Goal: Transaction & Acquisition: Purchase product/service

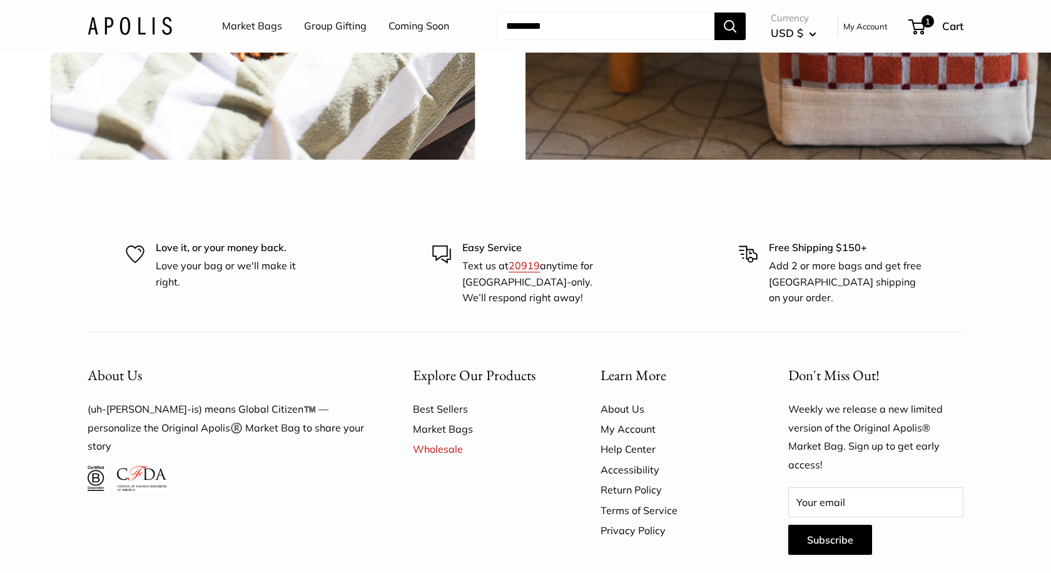
scroll to position [3185, 0]
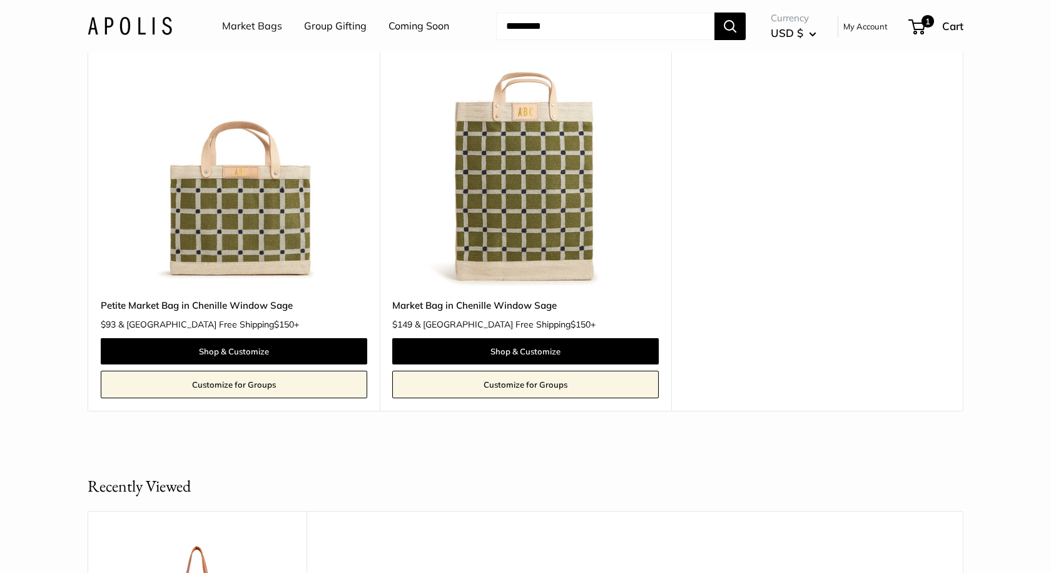
click at [243, 31] on link "Market Bags" at bounding box center [252, 26] width 60 height 19
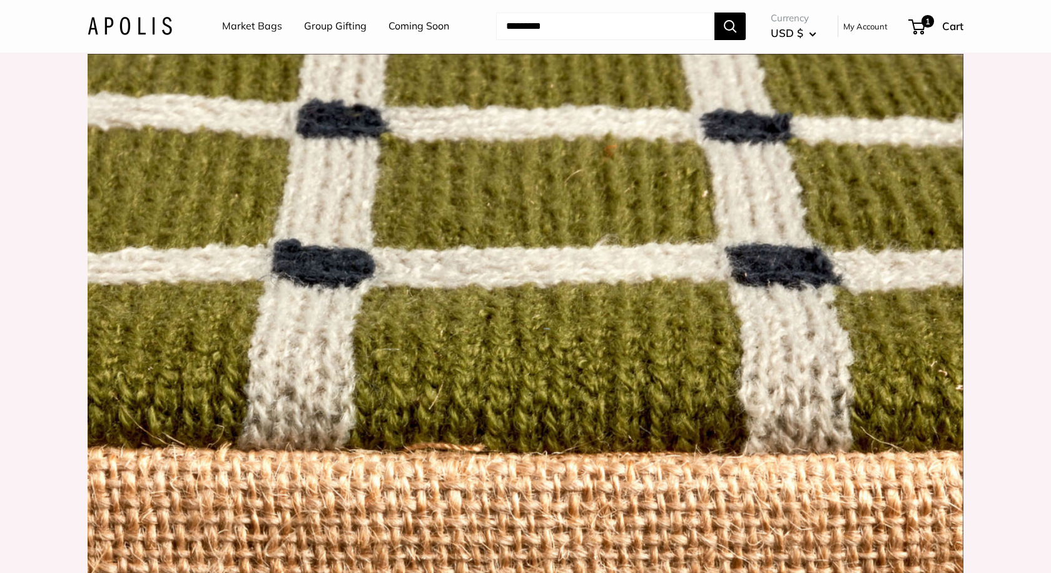
scroll to position [819, 0]
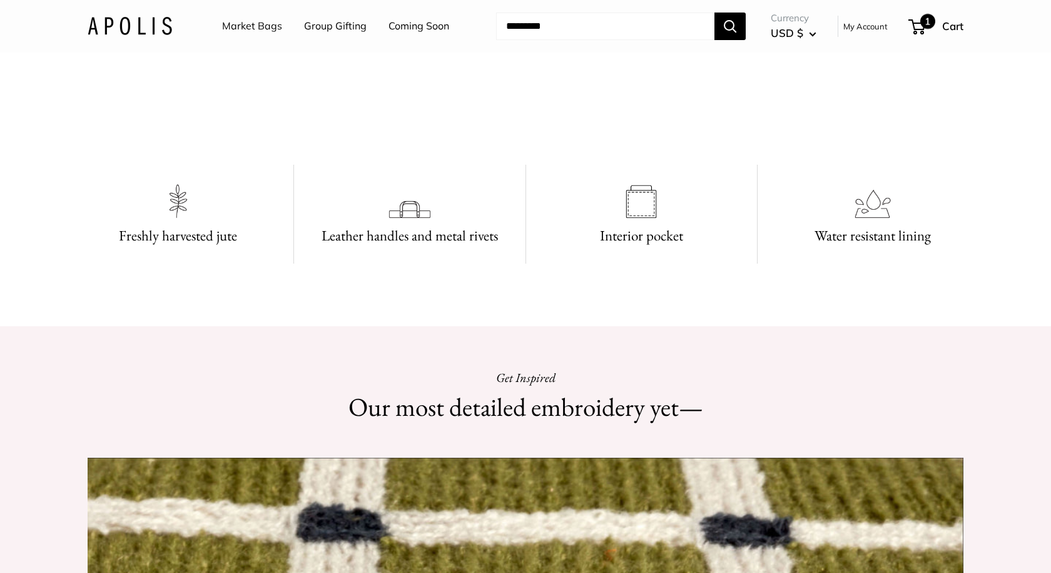
click at [936, 26] on div "1 Cart" at bounding box center [937, 26] width 54 height 20
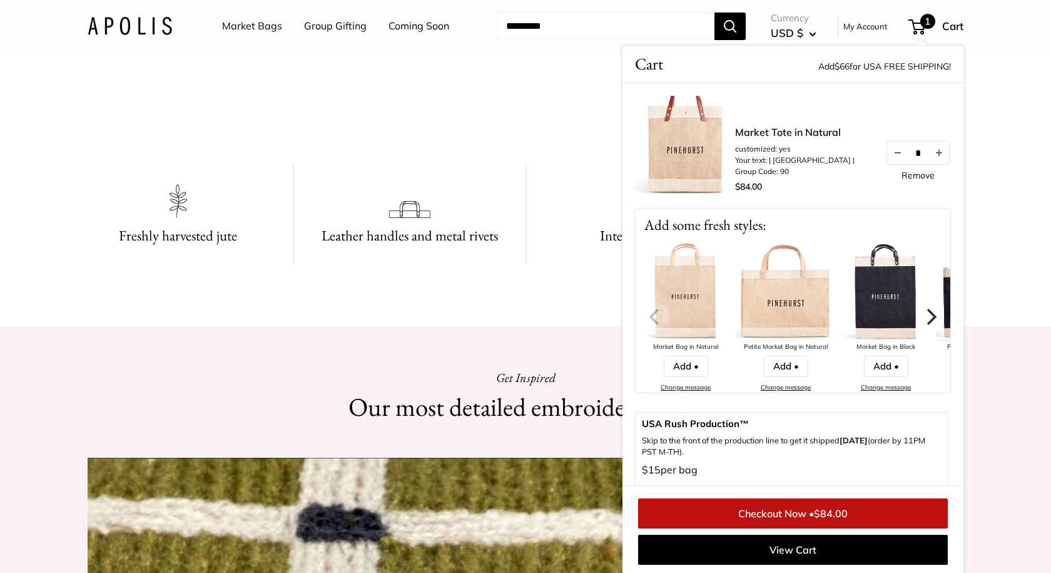
click at [931, 316] on icon "Next" at bounding box center [930, 317] width 16 height 16
click at [930, 314] on icon "Next" at bounding box center [930, 317] width 16 height 16
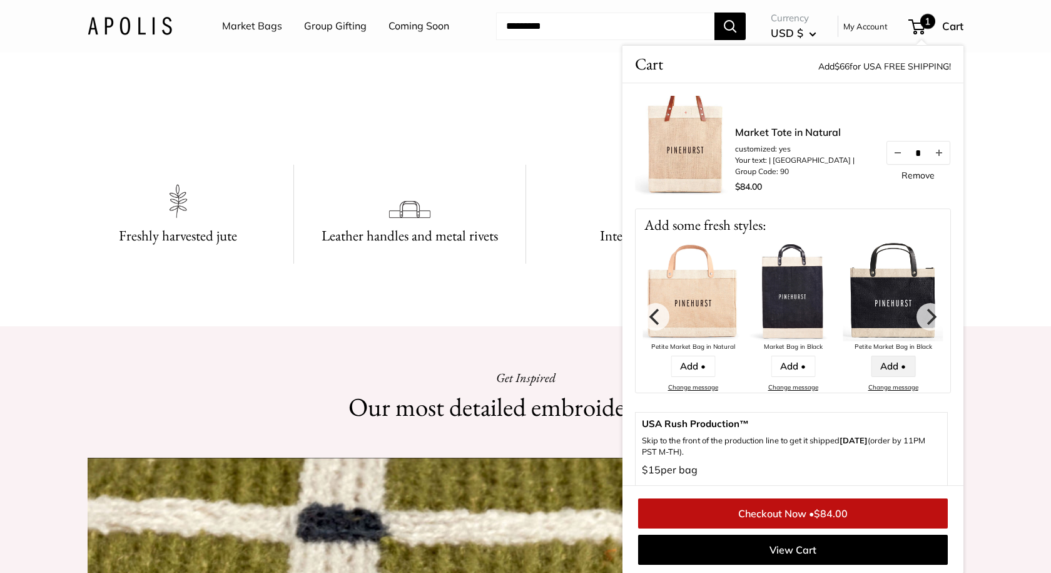
click at [886, 363] on link "Add •" at bounding box center [893, 365] width 44 height 21
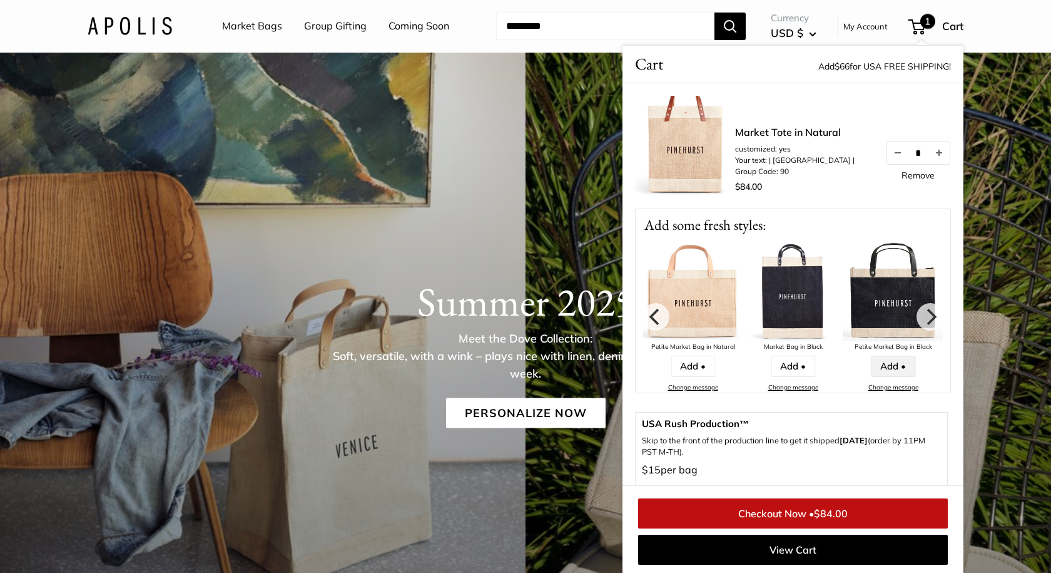
click at [894, 365] on link "Add •" at bounding box center [893, 365] width 44 height 21
click at [885, 368] on link "Add •" at bounding box center [893, 365] width 44 height 21
click at [894, 367] on link "Add •" at bounding box center [893, 365] width 44 height 21
click at [489, 268] on div "Summer 2025 Meet the Dove Collection: Soft, versatile, with a wink – plays nice…" at bounding box center [525, 348] width 1051 height 191
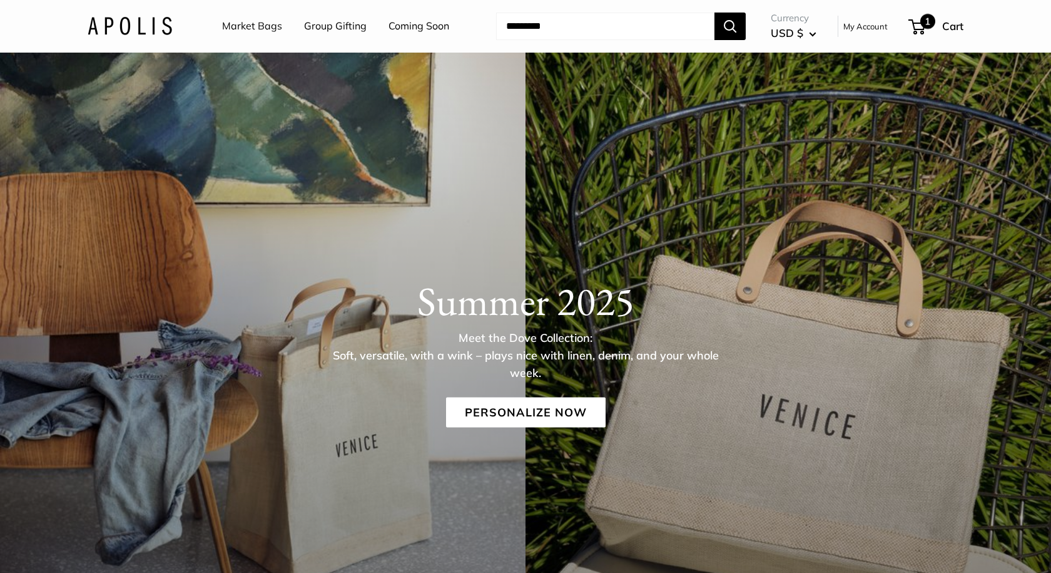
click at [939, 28] on div "1 Cart" at bounding box center [937, 26] width 54 height 20
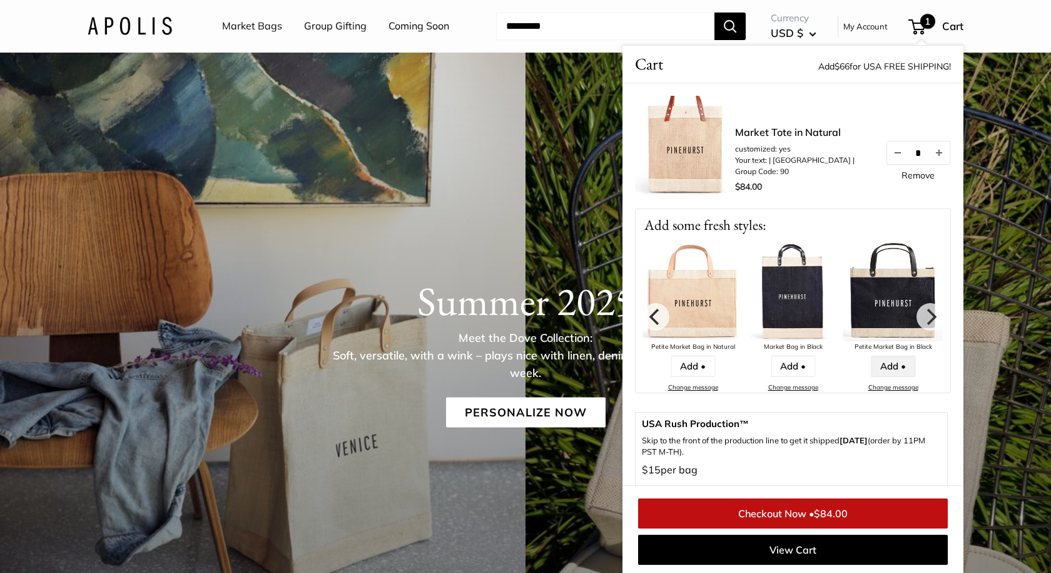
click at [887, 364] on link "Add •" at bounding box center [893, 365] width 44 height 21
click at [791, 365] on link "Add •" at bounding box center [793, 365] width 44 height 21
click at [684, 368] on link "Add •" at bounding box center [693, 365] width 44 height 21
click at [661, 322] on icon "Previous" at bounding box center [656, 317] width 16 height 16
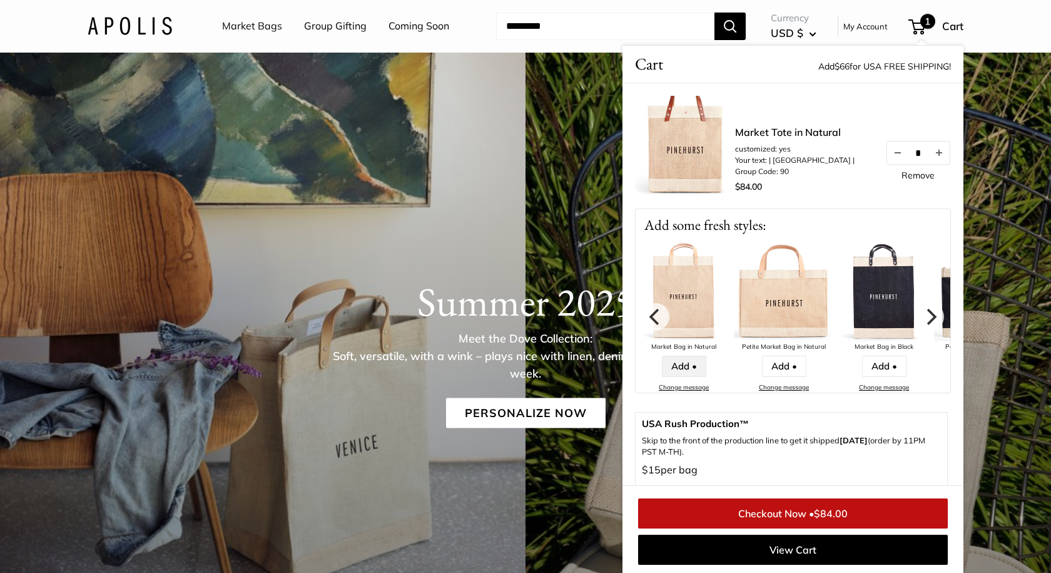
click at [676, 365] on link "Add •" at bounding box center [684, 365] width 44 height 21
click at [438, 286] on h1 "Summer 2025" at bounding box center [526, 302] width 876 height 48
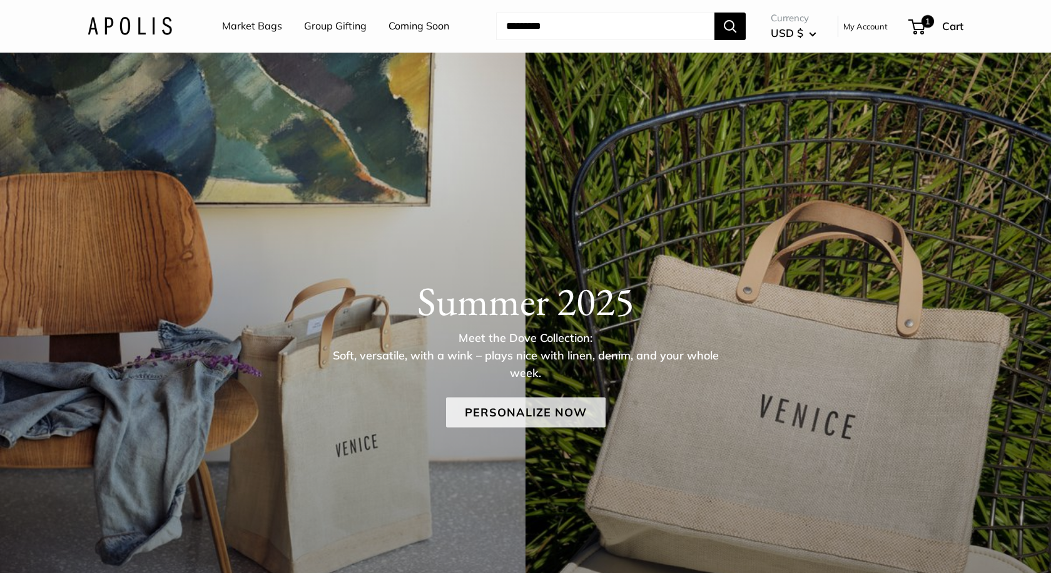
click at [524, 414] on link "Personalize Now" at bounding box center [526, 412] width 160 height 30
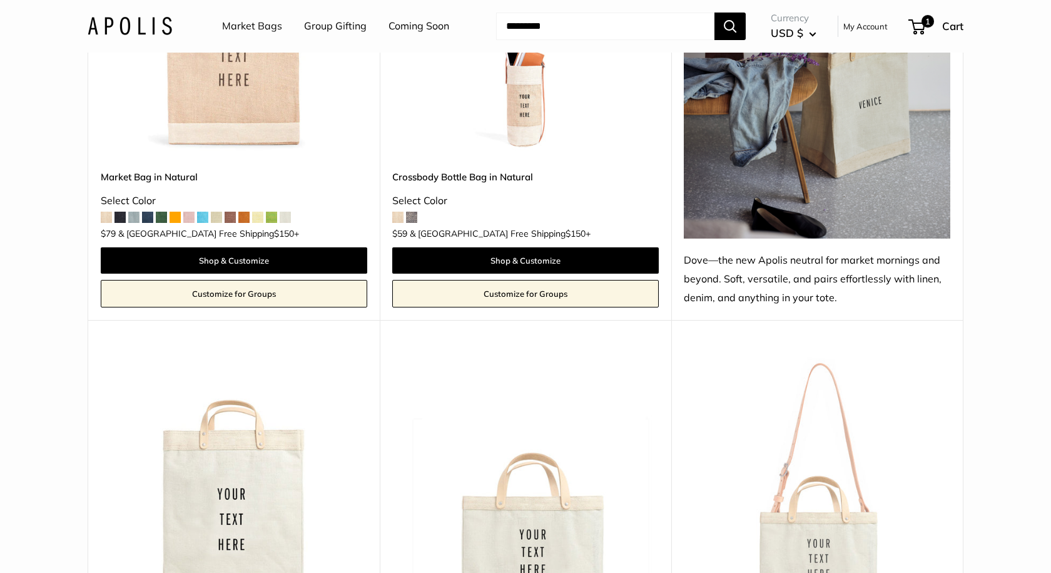
scroll to position [707, 0]
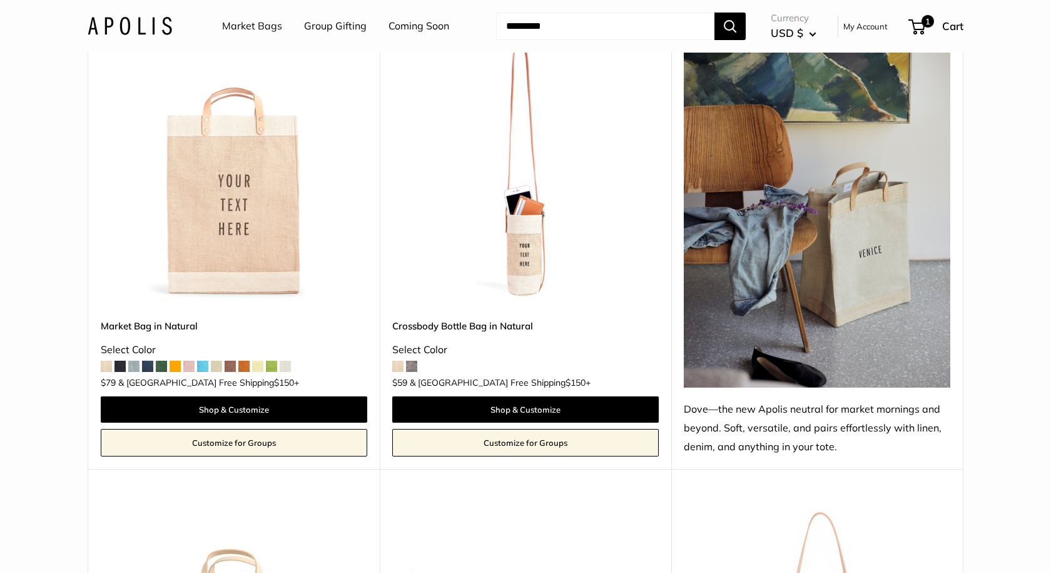
click at [230, 360] on span at bounding box center [230, 365] width 11 height 11
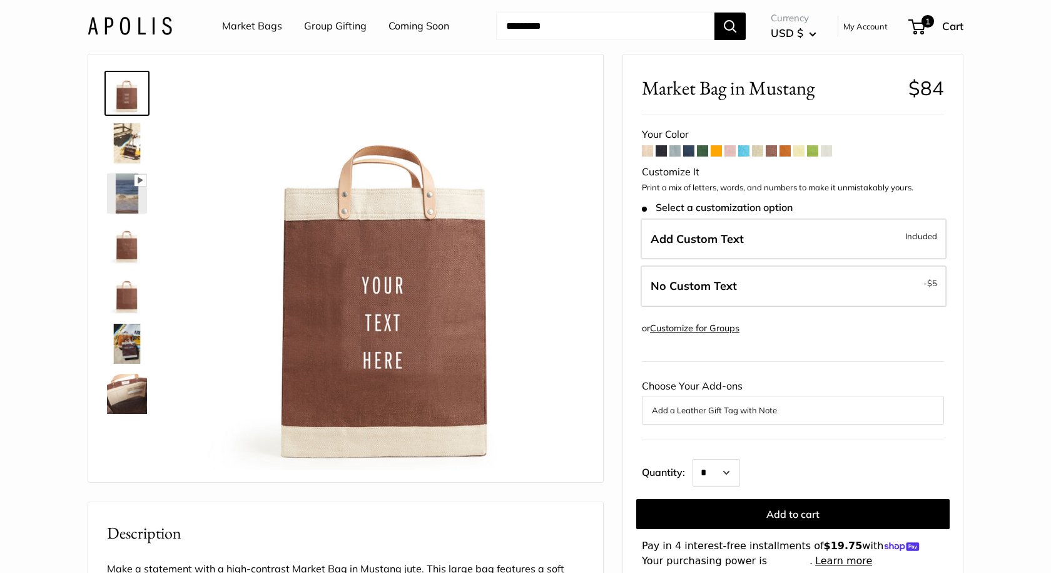
scroll to position [29, 0]
click at [678, 151] on span at bounding box center [675, 151] width 11 height 11
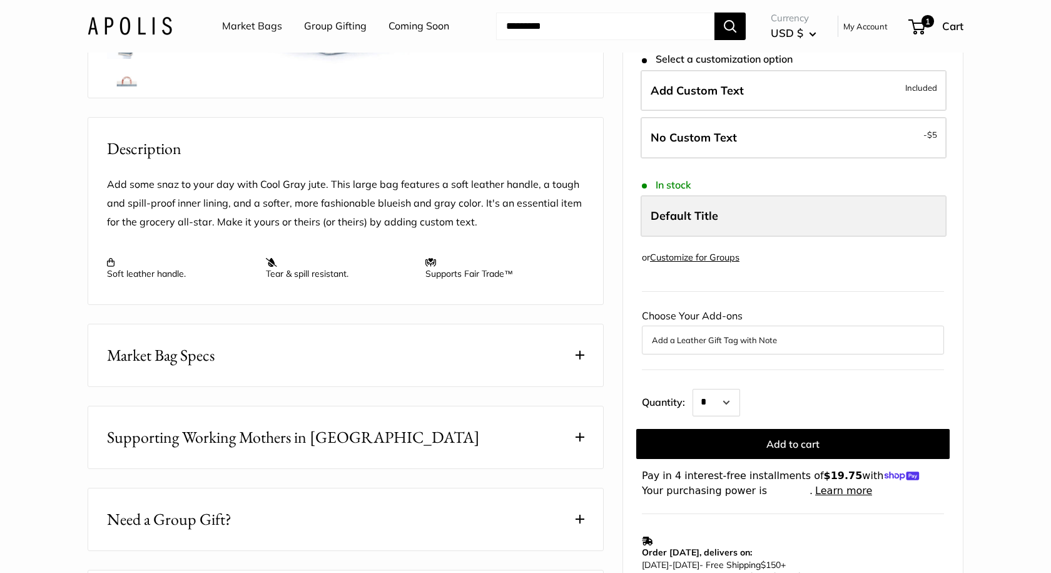
scroll to position [441, 0]
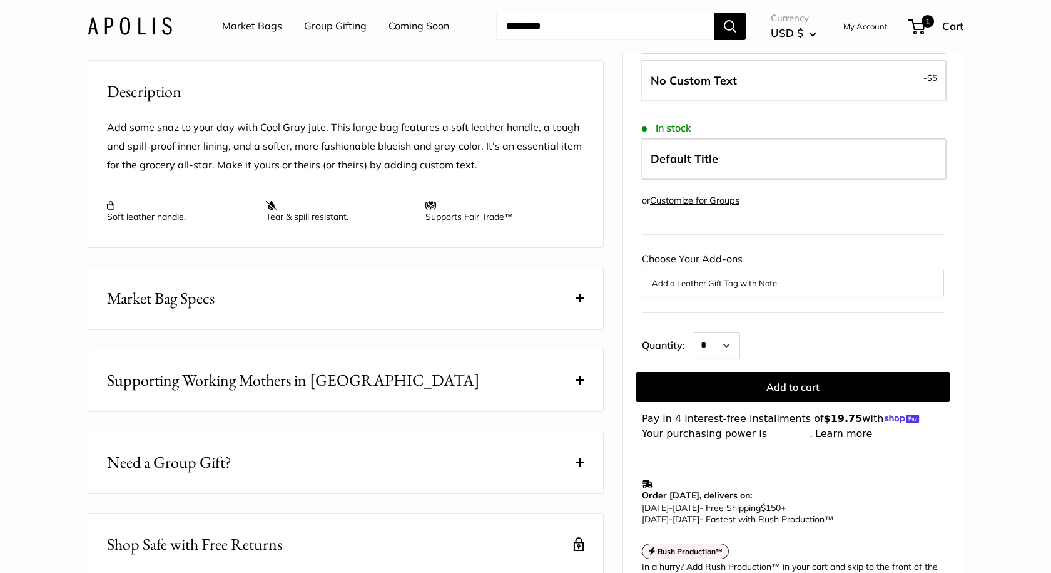
click at [767, 288] on button "Add a Leather Gift Tag with Note" at bounding box center [793, 282] width 282 height 15
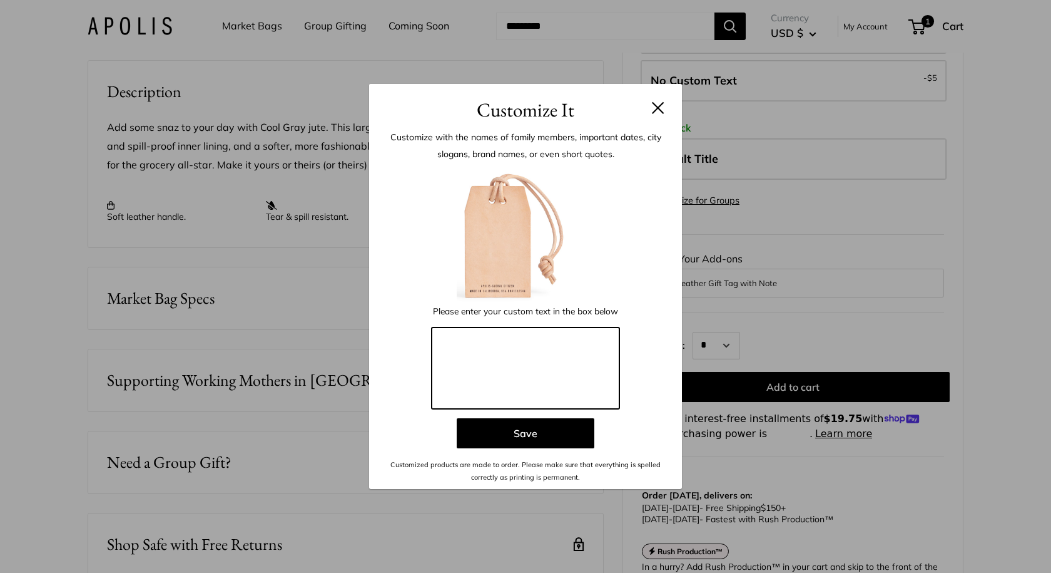
click at [519, 372] on textarea at bounding box center [526, 367] width 188 height 81
click at [470, 337] on textarea "**********" at bounding box center [526, 367] width 188 height 81
click at [472, 342] on textarea "**********" at bounding box center [526, 367] width 188 height 81
click at [541, 375] on textarea "**********" at bounding box center [526, 367] width 188 height 81
click at [474, 352] on textarea "**********" at bounding box center [526, 367] width 188 height 81
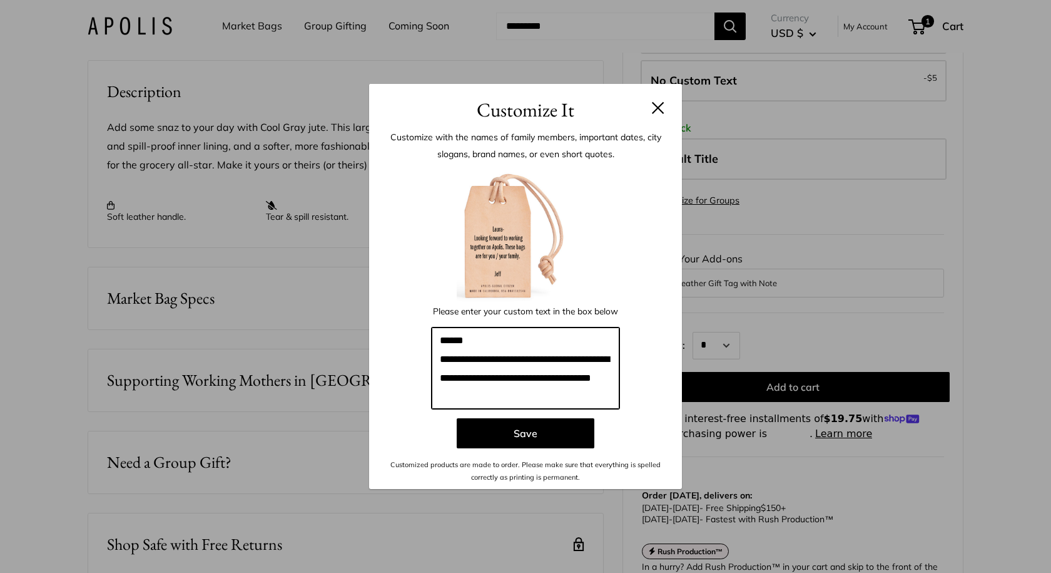
click at [485, 345] on textarea "**********" at bounding box center [526, 367] width 188 height 81
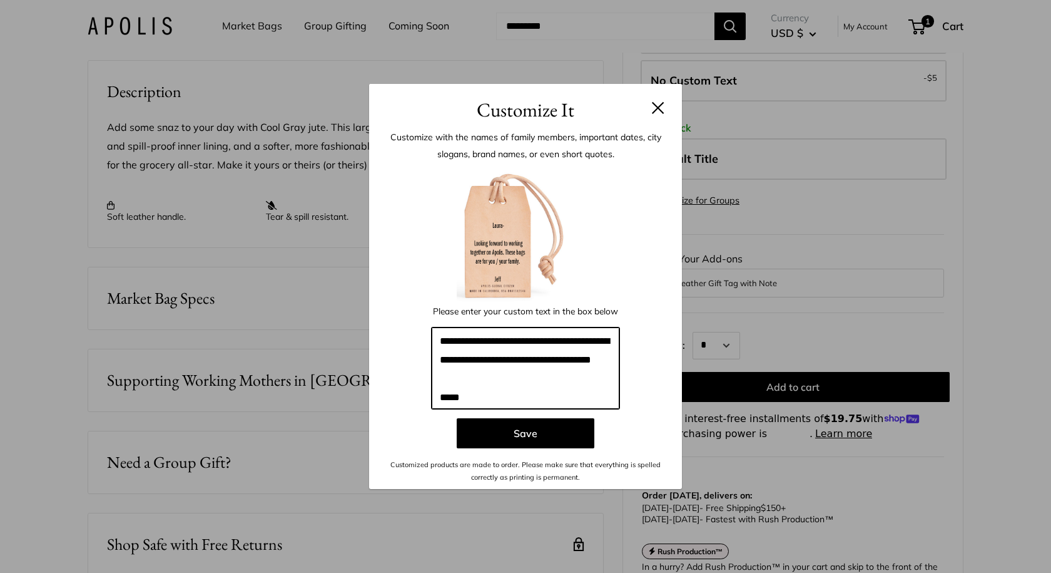
click at [469, 380] on textarea "**********" at bounding box center [526, 367] width 188 height 81
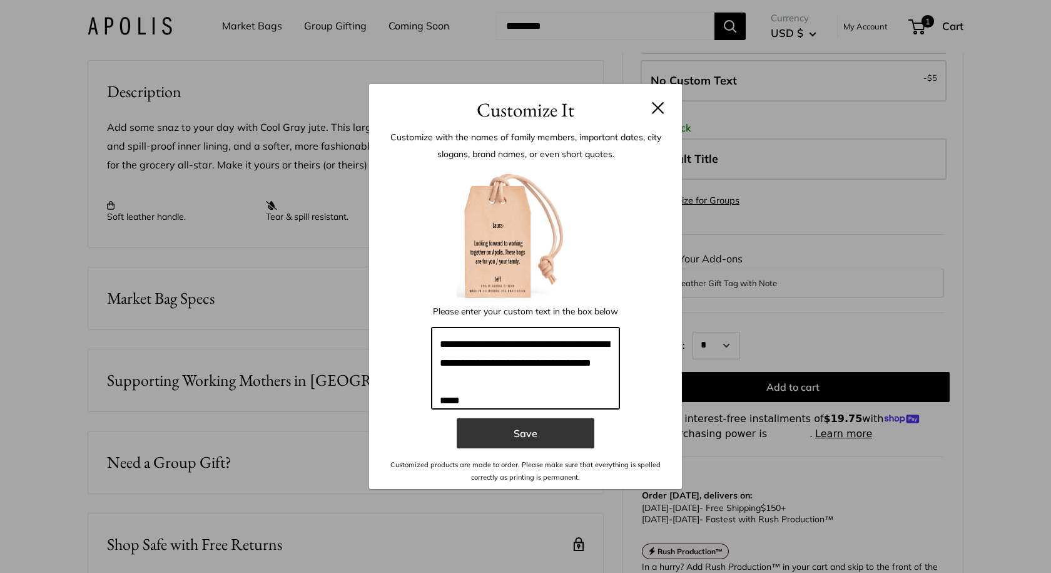
type textarea "**********"
click at [537, 435] on button "Save" at bounding box center [526, 433] width 138 height 30
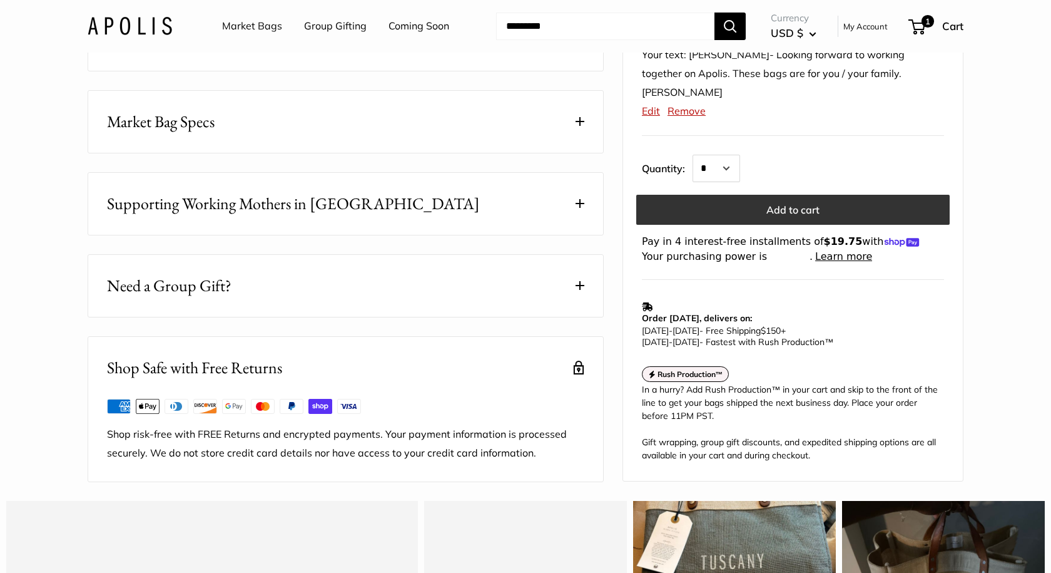
scroll to position [623, 0]
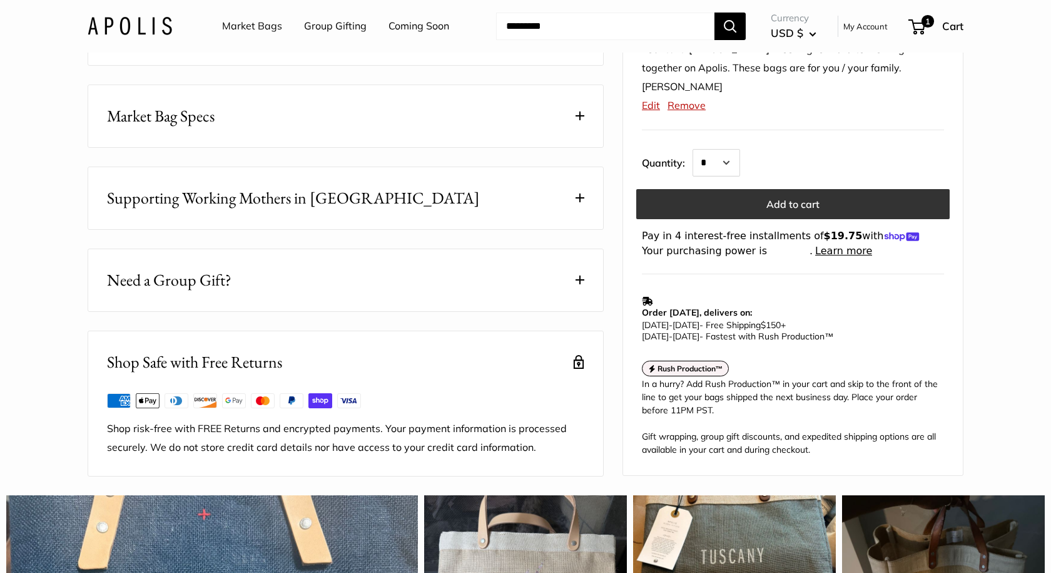
click at [784, 210] on button "Add to cart" at bounding box center [793, 205] width 314 height 30
